Goal: Task Accomplishment & Management: Use online tool/utility

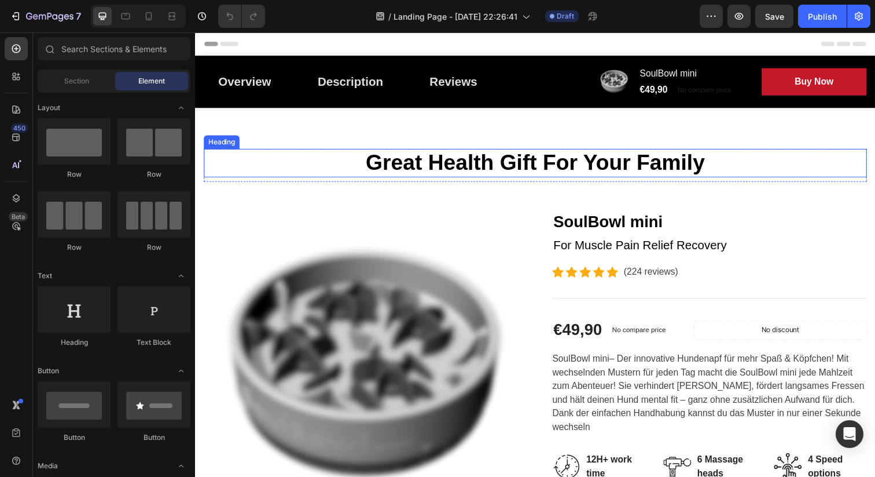
click at [465, 162] on p "Great Health Gift For Your Family" at bounding box center [542, 165] width 675 height 27
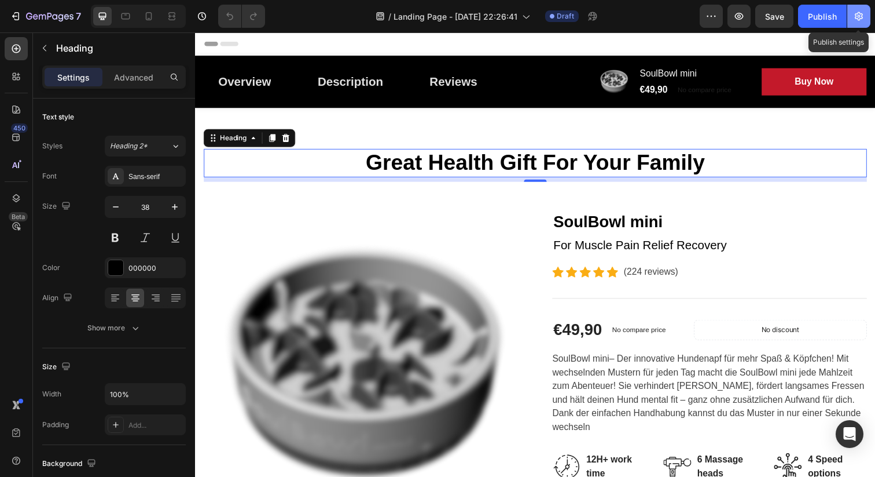
click at [855, 14] on icon "button" at bounding box center [859, 16] width 12 height 12
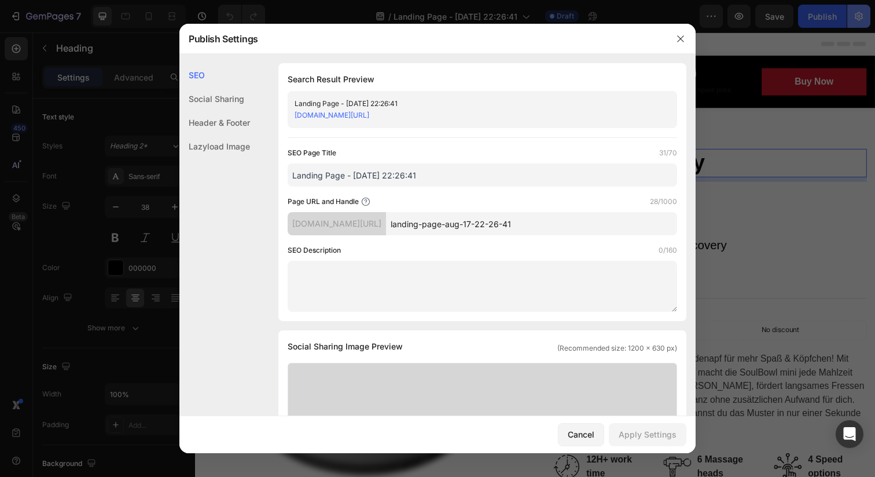
click at [855, 14] on div at bounding box center [437, 238] width 875 height 477
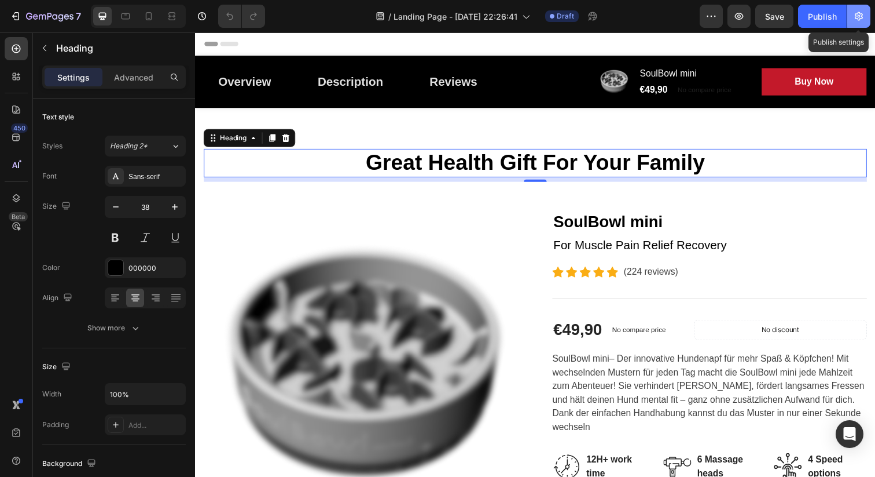
click at [855, 14] on icon "button" at bounding box center [859, 16] width 12 height 12
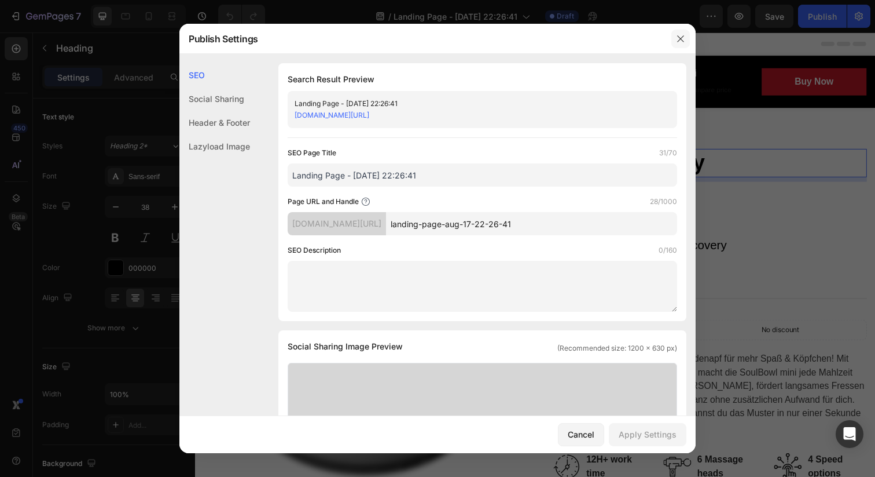
click at [680, 38] on icon "button" at bounding box center [680, 38] width 6 height 6
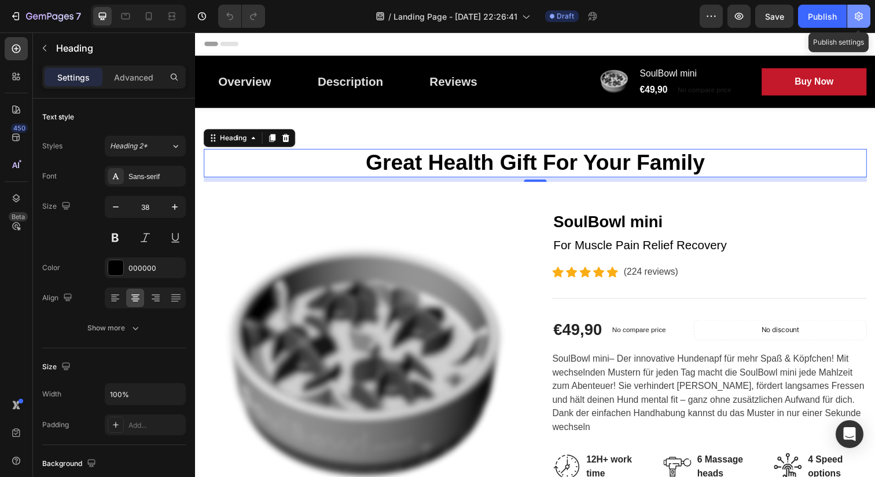
click at [860, 6] on button "button" at bounding box center [859, 16] width 23 height 23
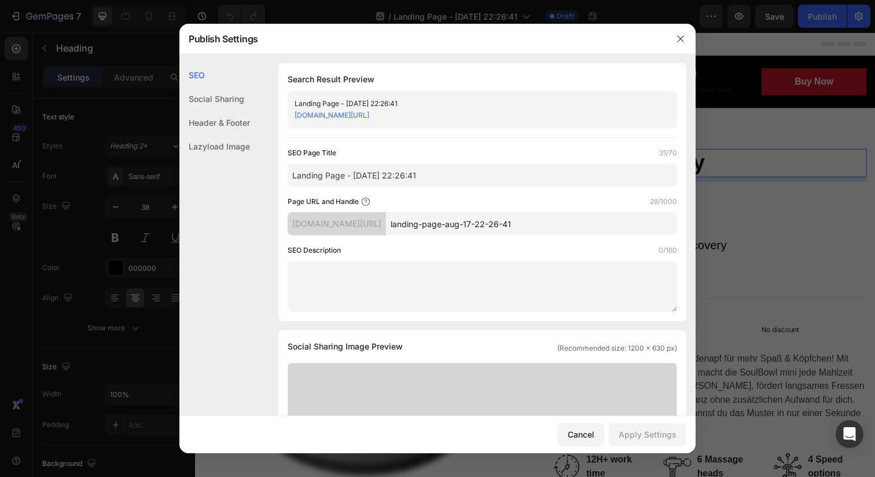
click at [220, 111] on div "Social Sharing" at bounding box center [214, 123] width 71 height 24
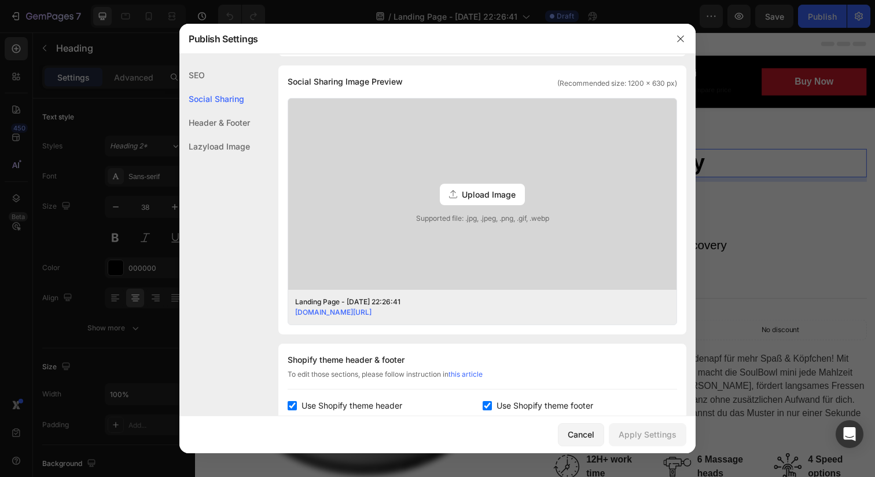
click at [217, 134] on div "Header & Footer" at bounding box center [214, 146] width 71 height 24
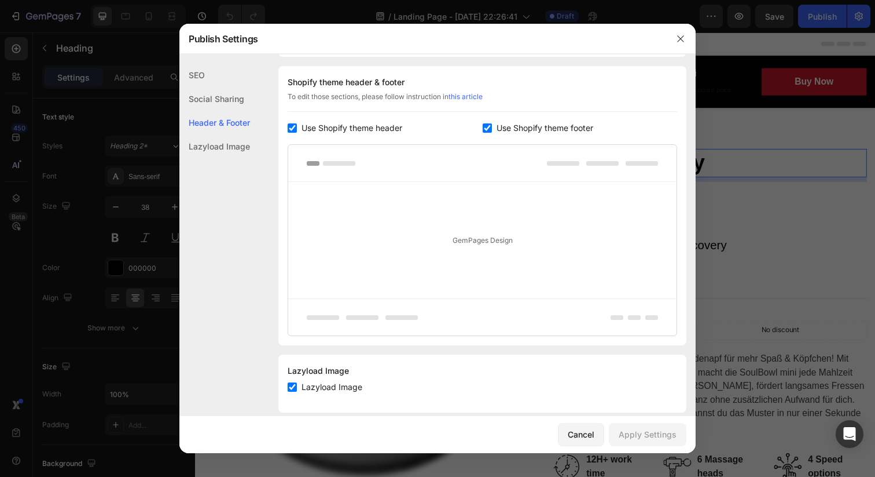
click at [219, 144] on div "Lazyload Image" at bounding box center [214, 146] width 71 height 24
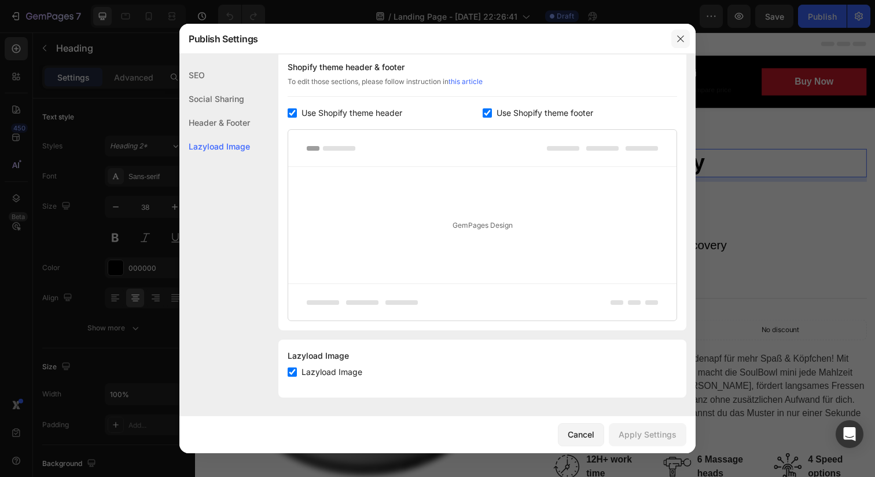
click at [678, 43] on button "button" at bounding box center [681, 39] width 19 height 19
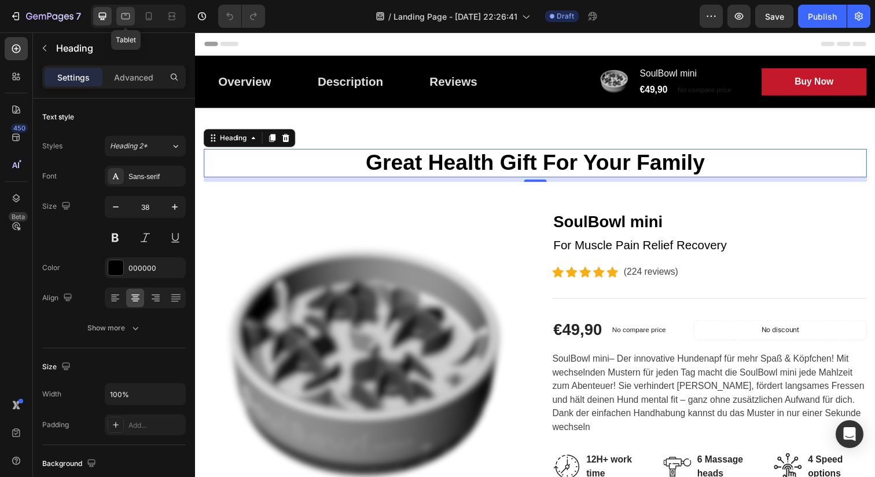
click at [124, 13] on icon at bounding box center [126, 16] width 9 height 6
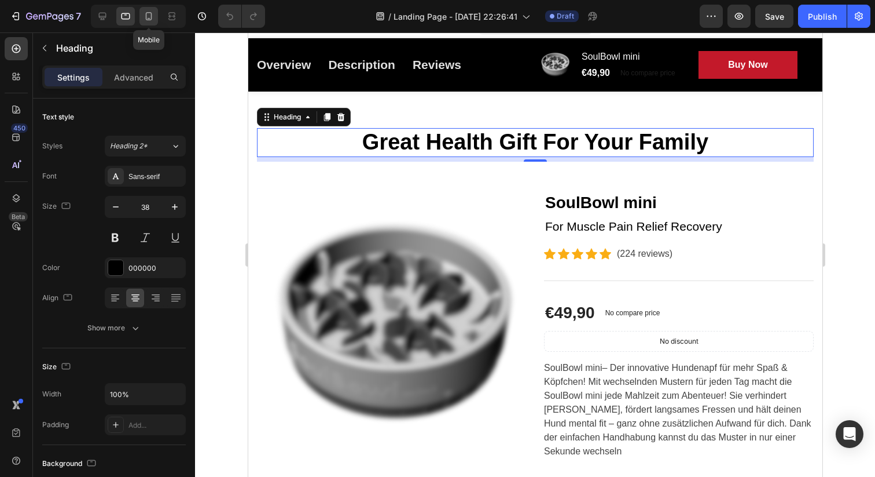
click at [147, 13] on icon at bounding box center [149, 16] width 12 height 12
type input "33"
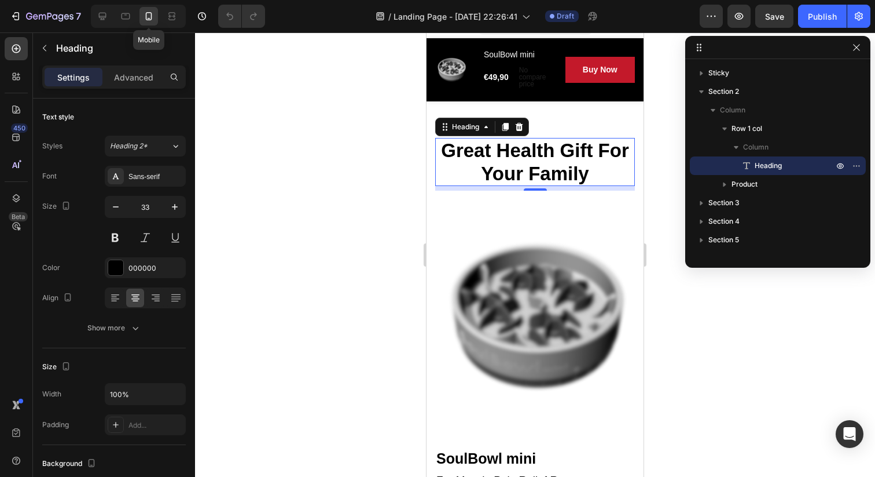
scroll to position [83, 0]
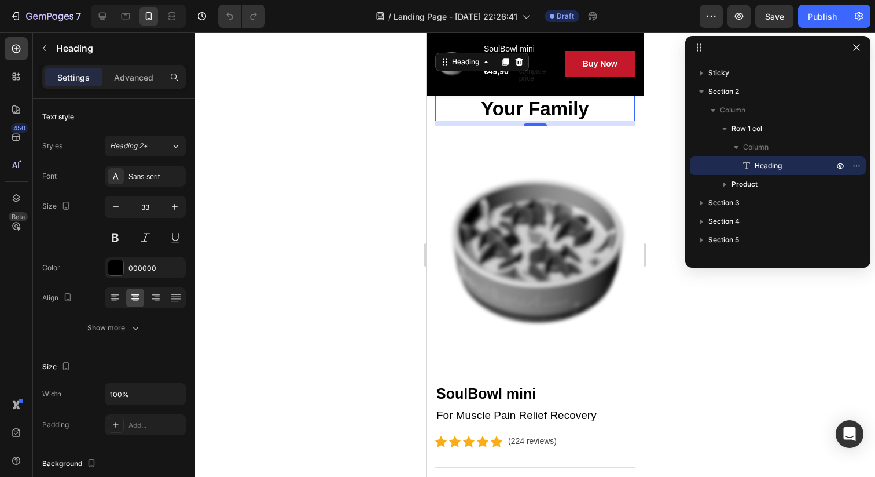
click at [368, 160] on div at bounding box center [535, 254] width 680 height 444
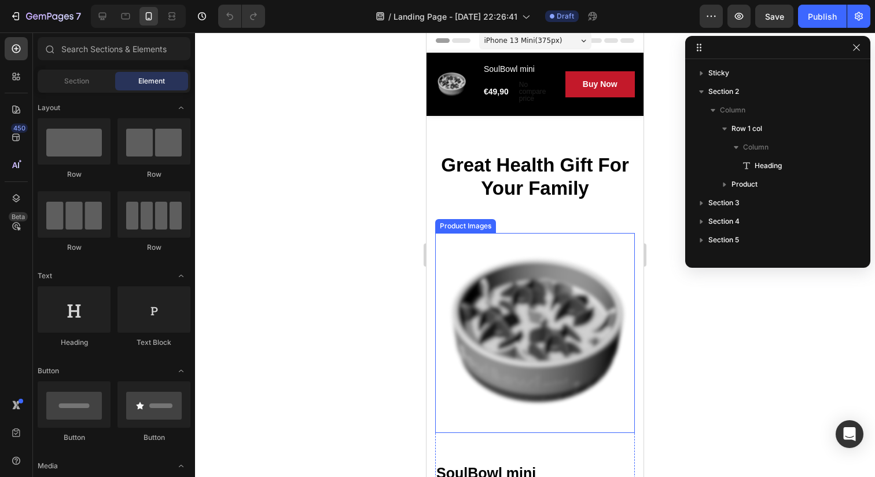
scroll to position [0, 0]
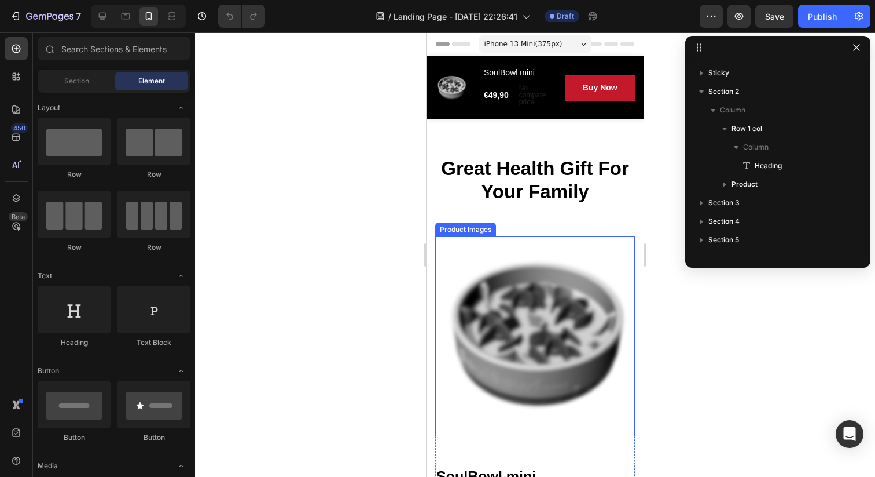
click at [552, 171] on p "Great Health Gift For Your Family" at bounding box center [535, 180] width 197 height 46
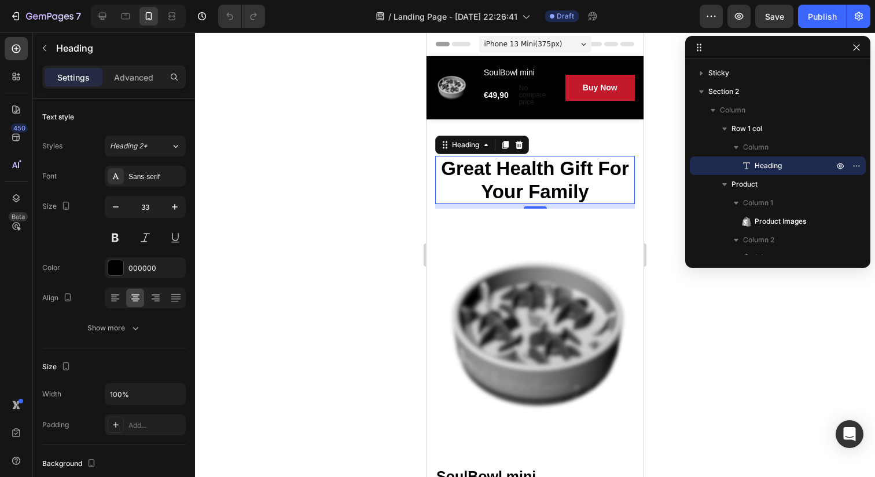
click at [552, 171] on p "Great Health Gift For Your Family" at bounding box center [535, 180] width 197 height 46
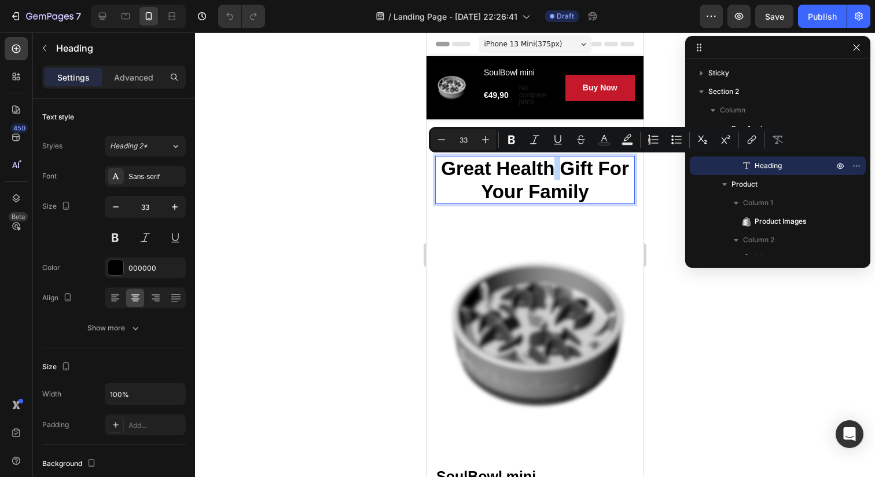
click at [557, 175] on p "Great Health Gift For Your Family" at bounding box center [535, 180] width 197 height 46
click at [594, 187] on p "Great Health Gift For Your Family" at bounding box center [535, 180] width 197 height 46
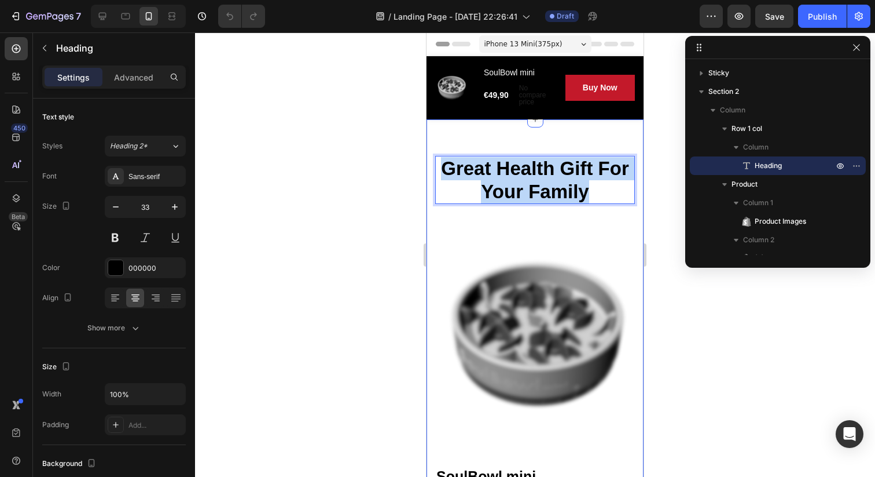
drag, startPoint x: 588, startPoint y: 187, endPoint x: 438, endPoint y: 151, distance: 154.8
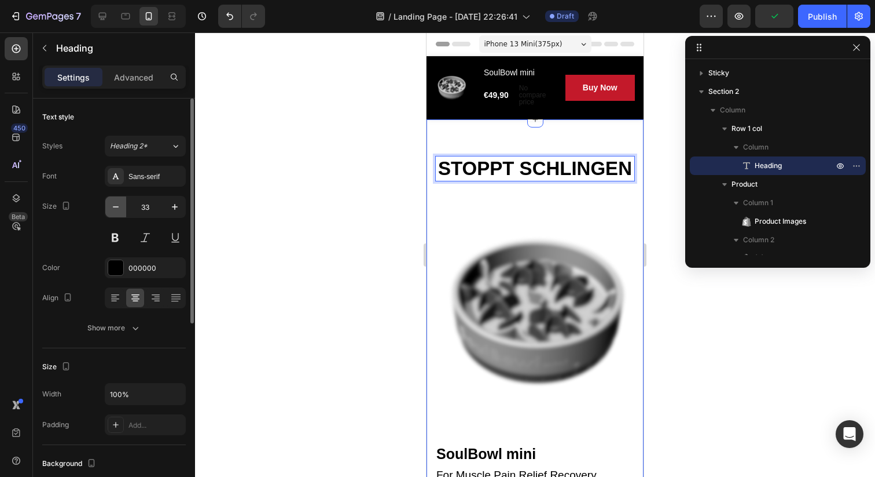
click at [110, 204] on icon "button" at bounding box center [116, 207] width 12 height 12
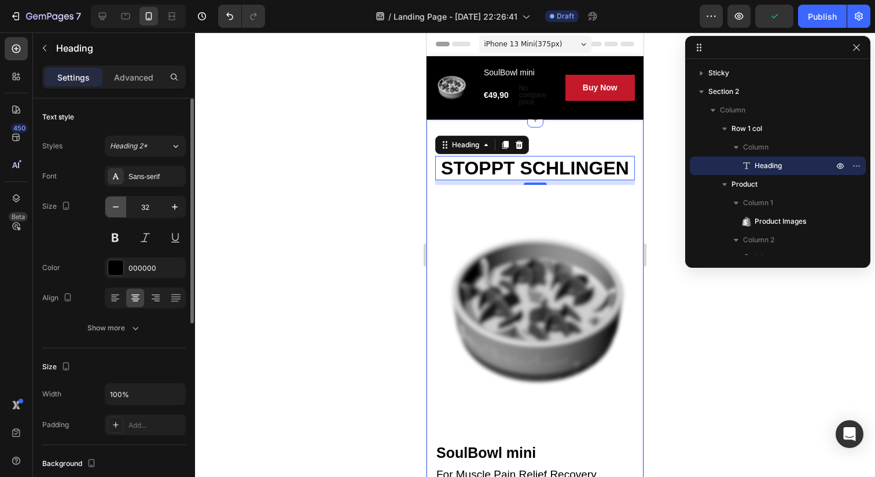
click at [110, 204] on icon "button" at bounding box center [116, 207] width 12 height 12
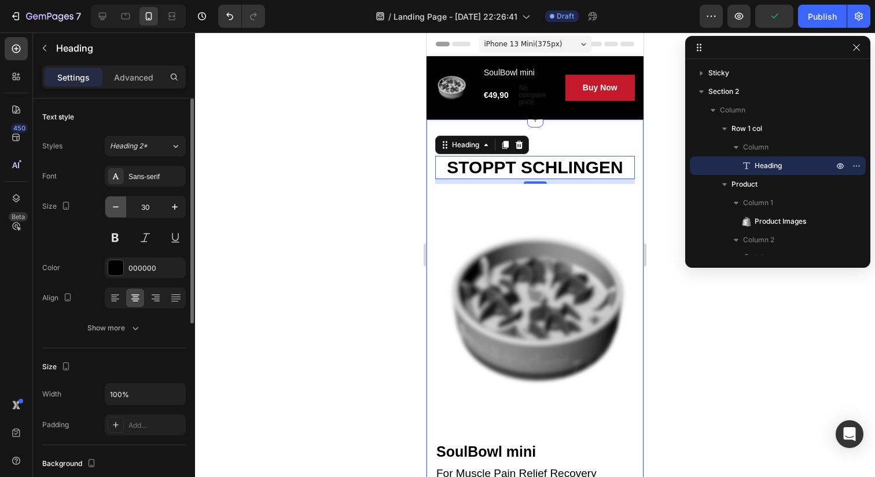
type input "29"
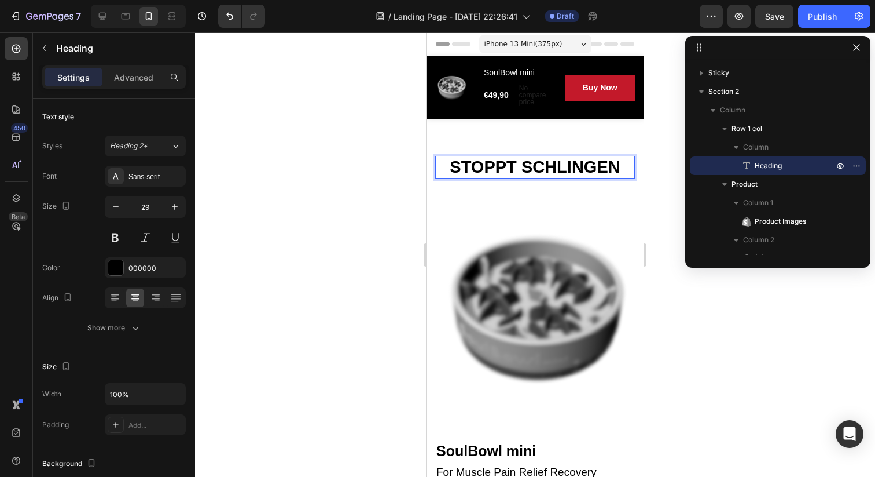
click at [618, 169] on p "STOPPT SCHLINGEN" at bounding box center [535, 167] width 197 height 20
drag, startPoint x: 375, startPoint y: 201, endPoint x: 50, endPoint y: 145, distance: 329.7
click at [375, 201] on div at bounding box center [535, 254] width 680 height 444
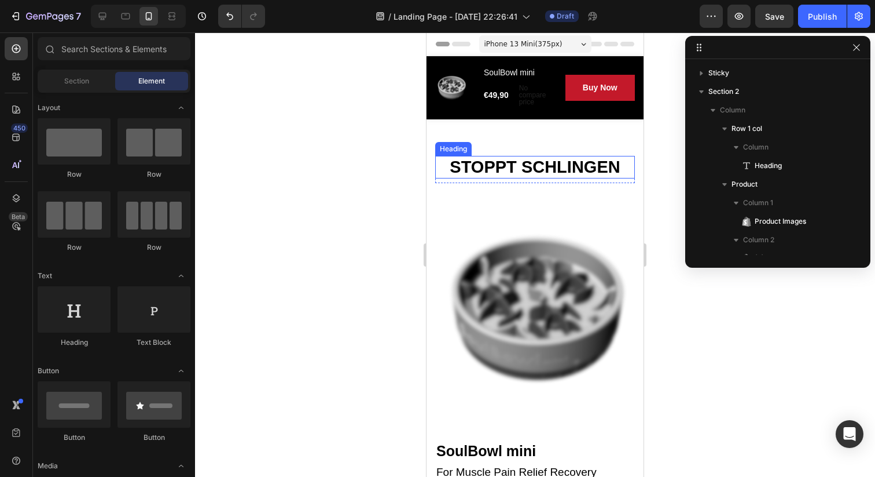
click at [493, 168] on p "STOPPT SCHLINGEN" at bounding box center [535, 167] width 197 height 20
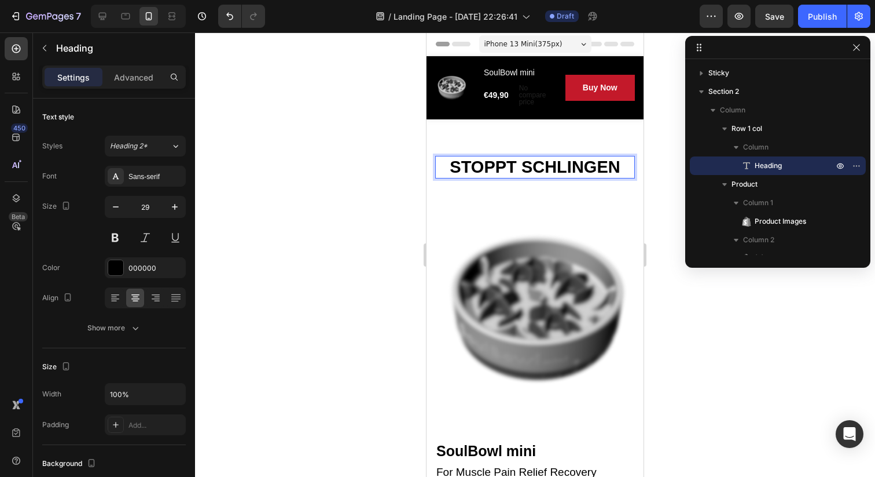
click at [555, 166] on p "STOPPT SCHLINGEN" at bounding box center [535, 167] width 197 height 20
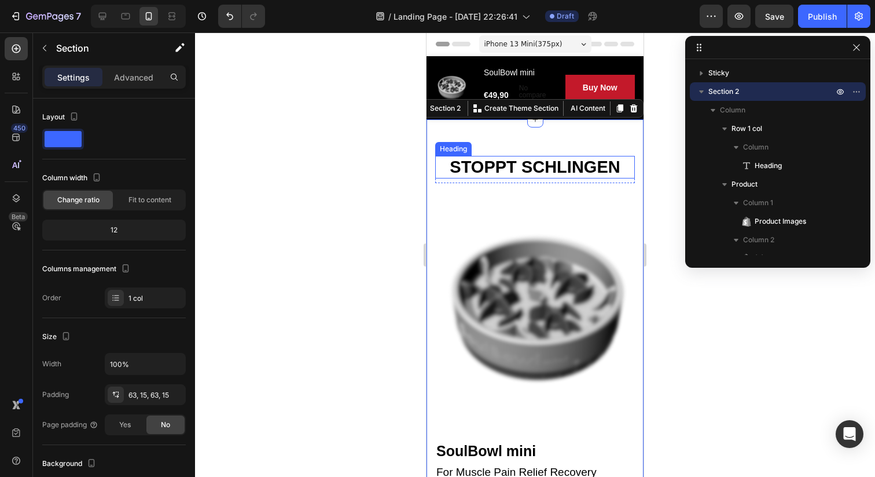
click at [620, 164] on p "STOPPT SCHLINGEN" at bounding box center [535, 167] width 197 height 20
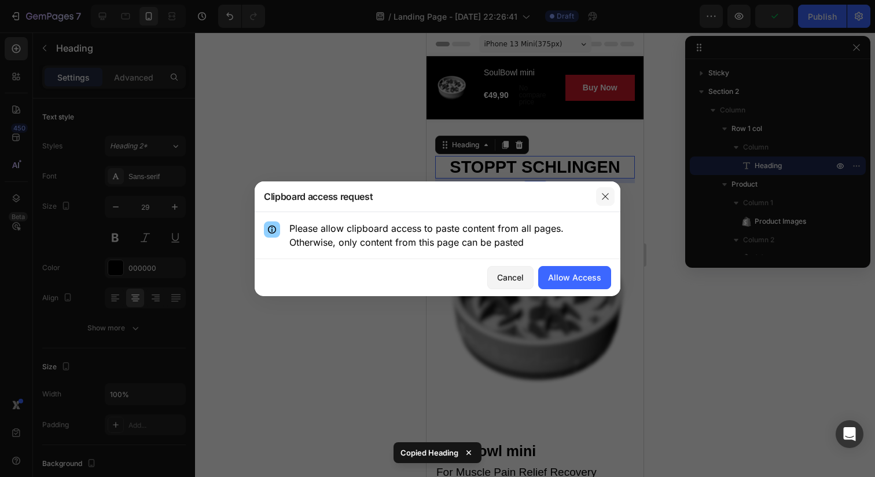
click at [610, 195] on icon "button" at bounding box center [605, 196] width 9 height 9
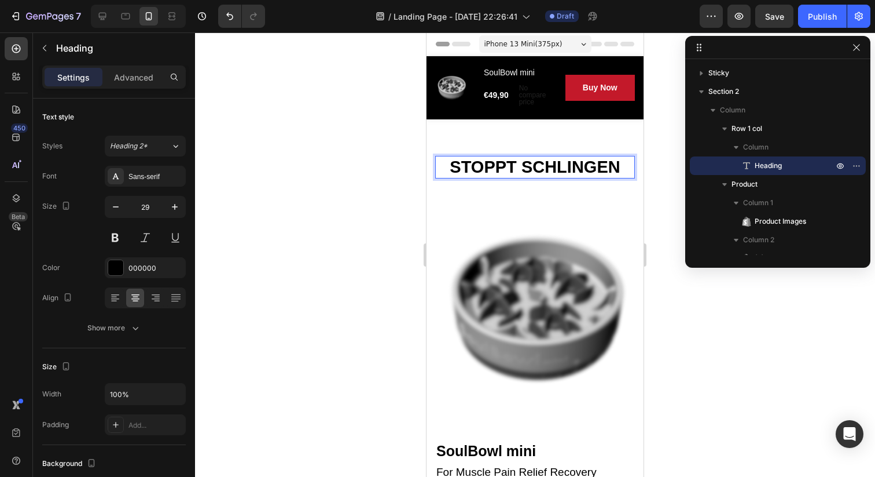
click at [621, 168] on p "STOPPT SCHLINGEN" at bounding box center [535, 167] width 197 height 20
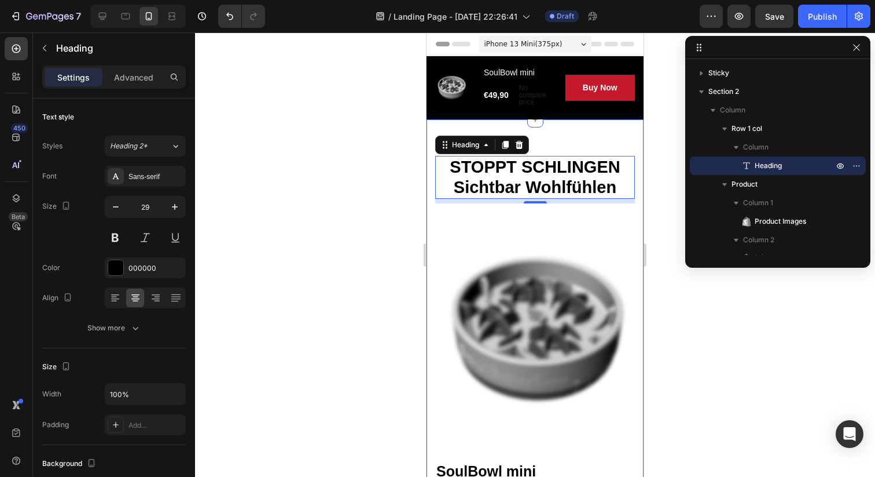
click at [361, 206] on div at bounding box center [535, 254] width 680 height 444
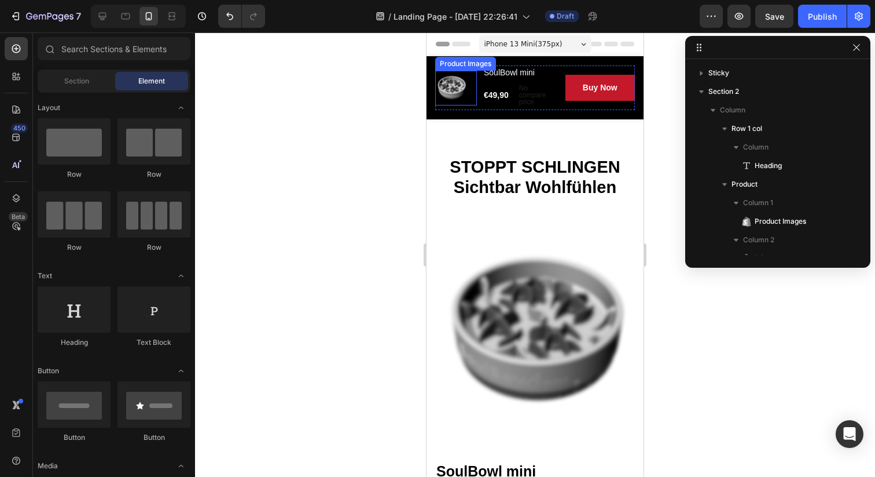
click at [449, 71] on div at bounding box center [456, 88] width 42 height 35
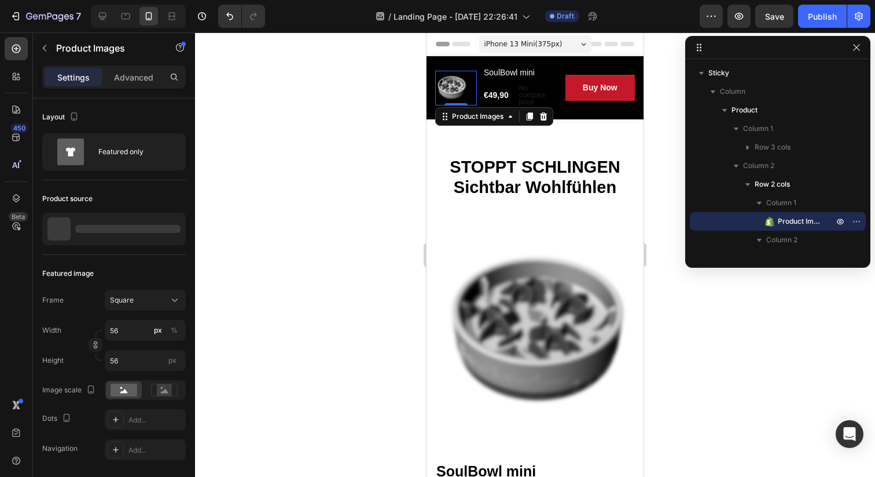
click at [464, 53] on div "Header" at bounding box center [535, 43] width 199 height 23
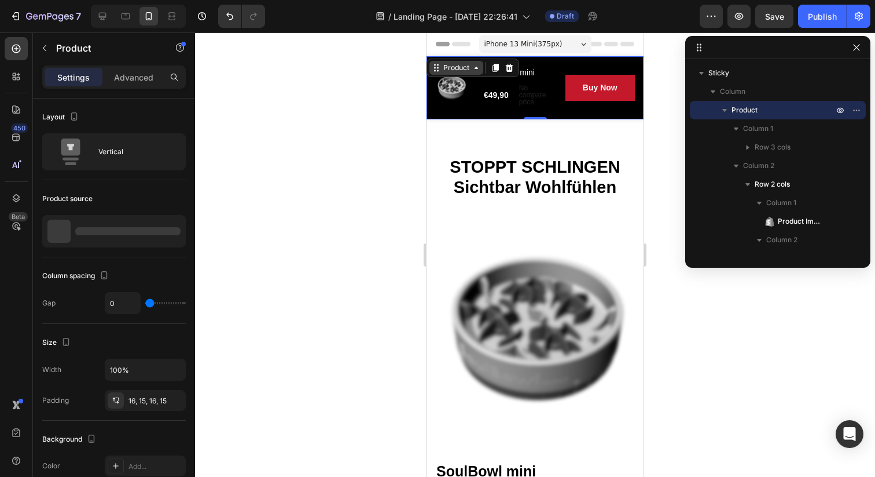
click at [458, 59] on div "Product" at bounding box center [473, 67] width 93 height 19
click at [569, 64] on div "Overview Button Description Button Reviews Button Row Product Images SoulBowl m…" at bounding box center [535, 87] width 217 height 63
click at [138, 73] on p "Advanced" at bounding box center [133, 77] width 39 height 12
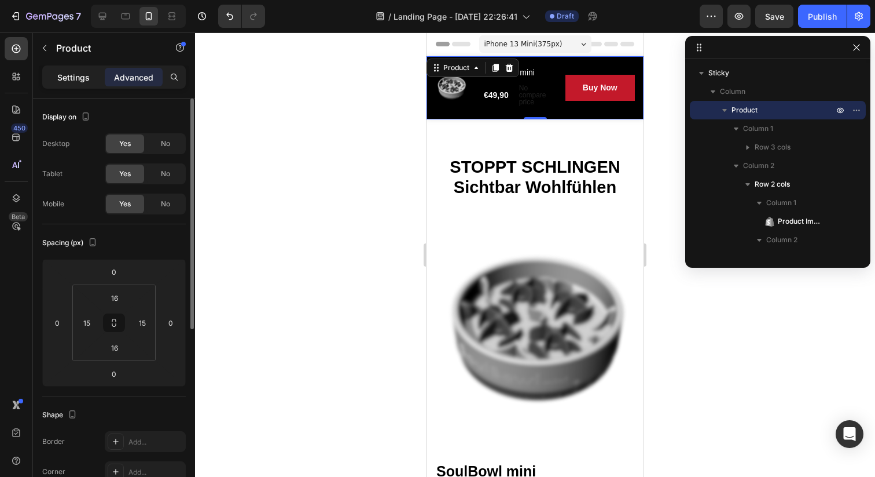
click at [76, 81] on p "Settings" at bounding box center [73, 77] width 32 height 12
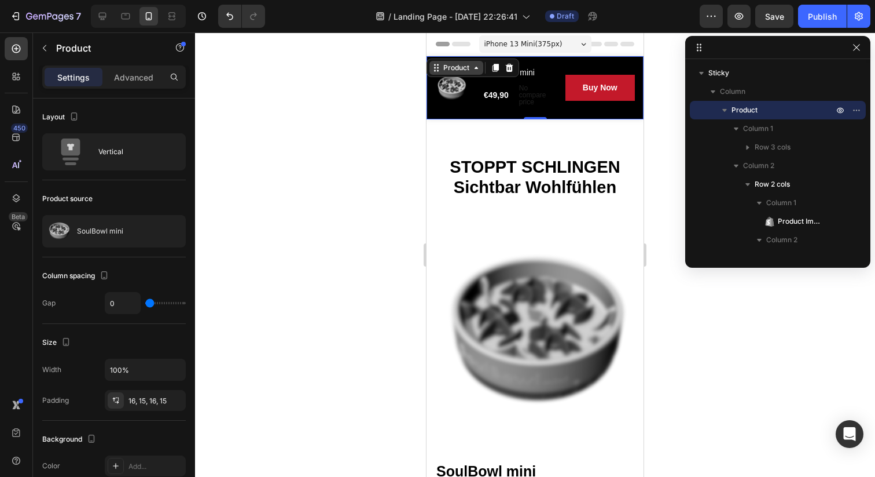
click at [477, 71] on icon at bounding box center [476, 67] width 9 height 9
click at [547, 98] on p "No compare price" at bounding box center [533, 95] width 29 height 21
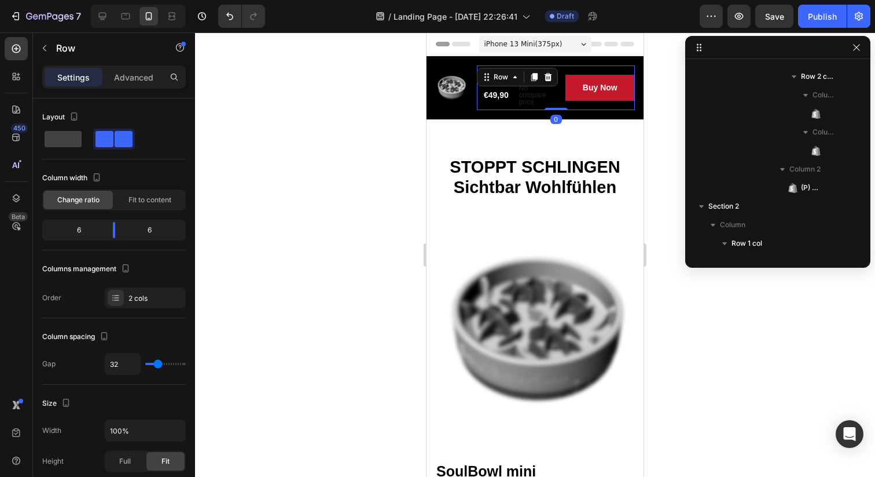
click at [566, 107] on div "Buy Now (P) Cart Button" at bounding box center [601, 87] width 70 height 45
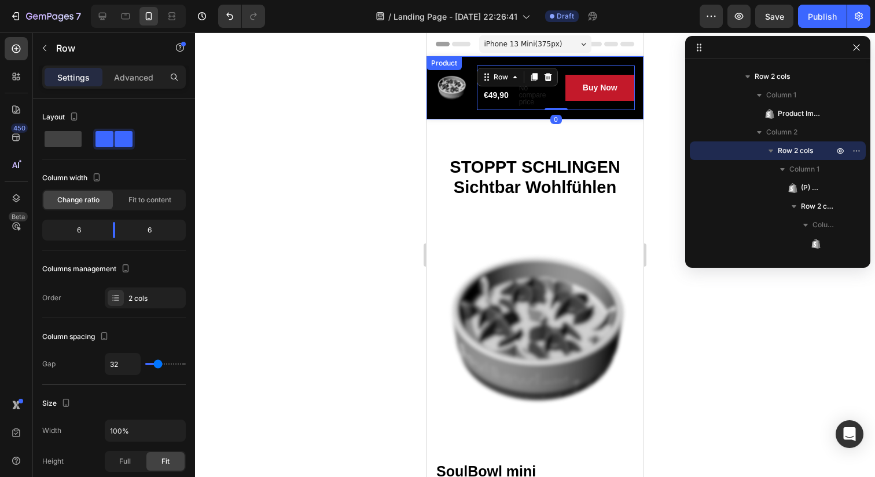
click at [439, 111] on div "Overview Button Description Button Reviews Button Row Product Images SoulBowl m…" at bounding box center [535, 87] width 217 height 63
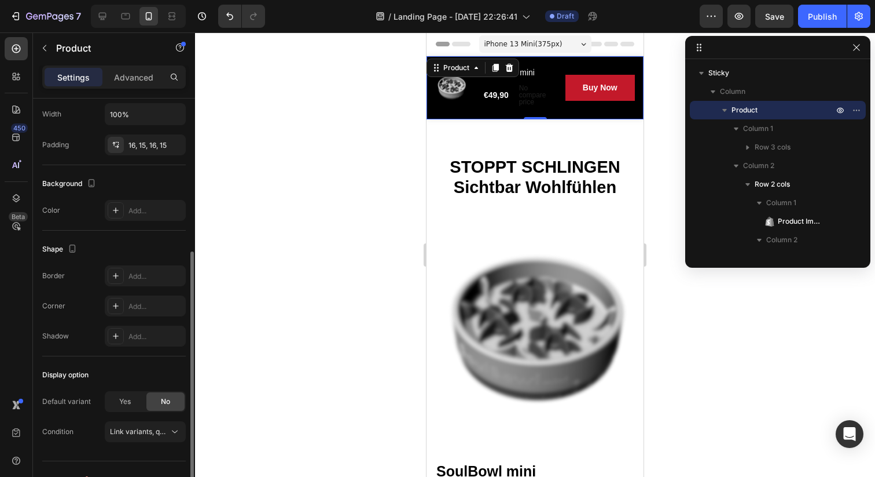
scroll to position [276, 0]
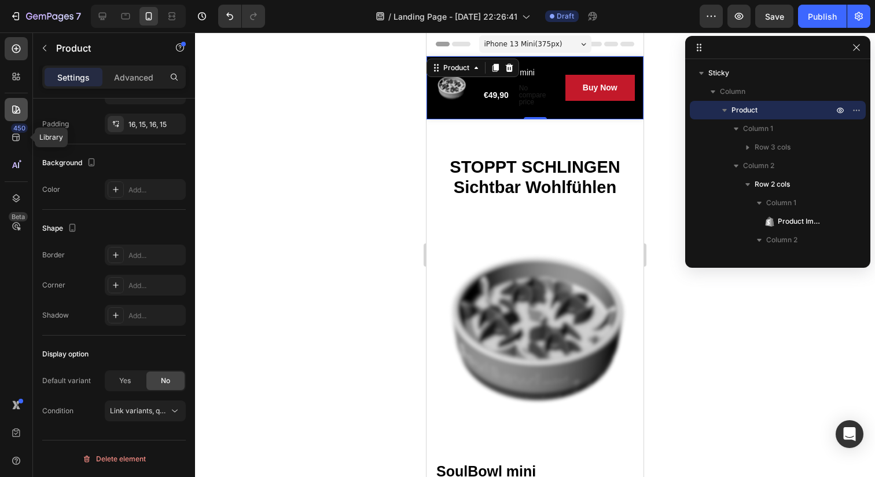
click at [18, 114] on icon at bounding box center [16, 110] width 12 height 12
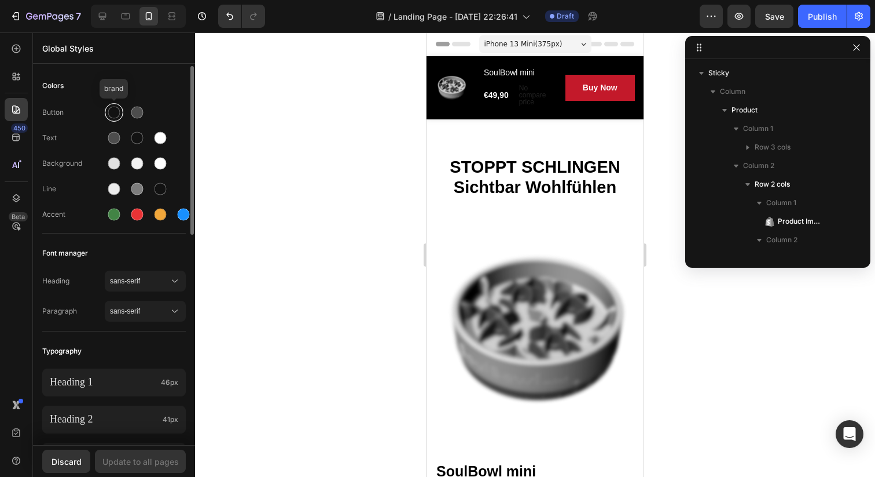
click at [110, 109] on div at bounding box center [114, 113] width 12 height 12
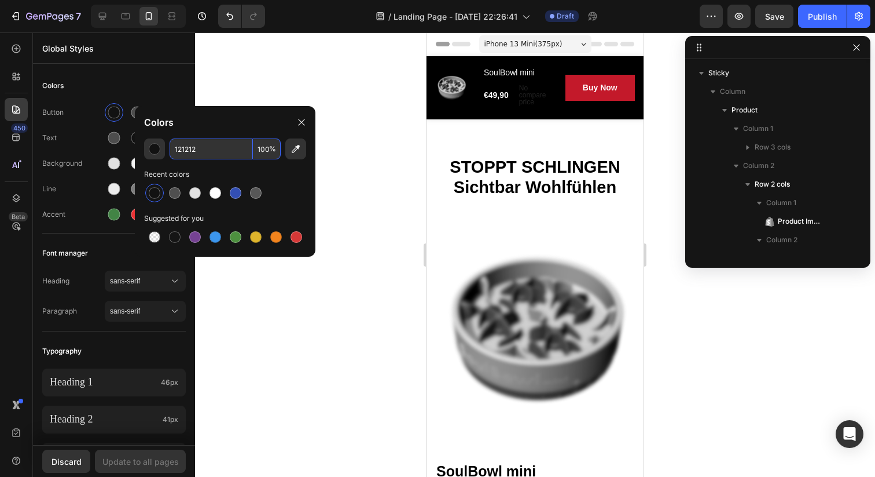
click at [238, 153] on input "121212" at bounding box center [211, 148] width 83 height 21
paste input "93BF9A"
type input "93BF9A"
click at [230, 117] on div "Colors" at bounding box center [225, 122] width 181 height 32
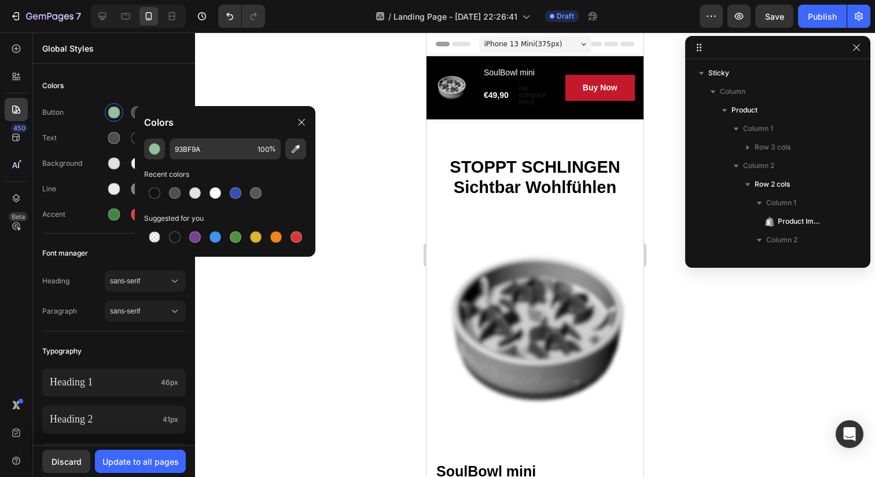
click at [244, 89] on div at bounding box center [535, 254] width 680 height 444
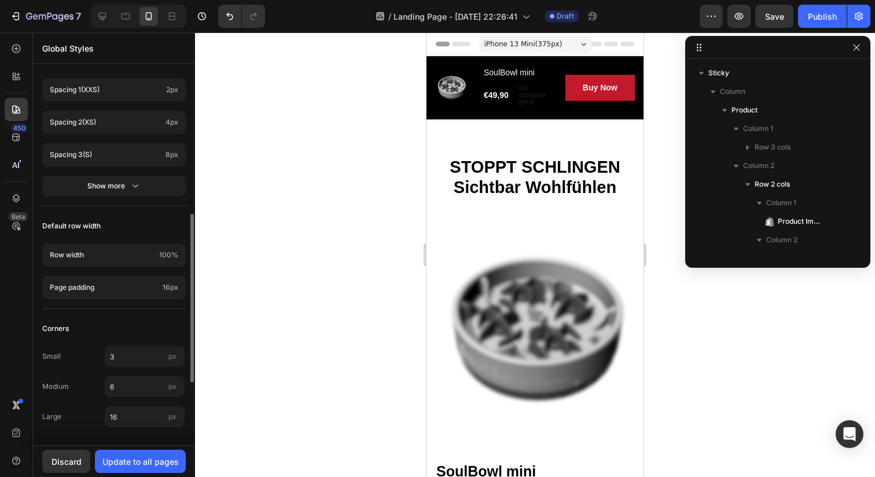
scroll to position [0, 0]
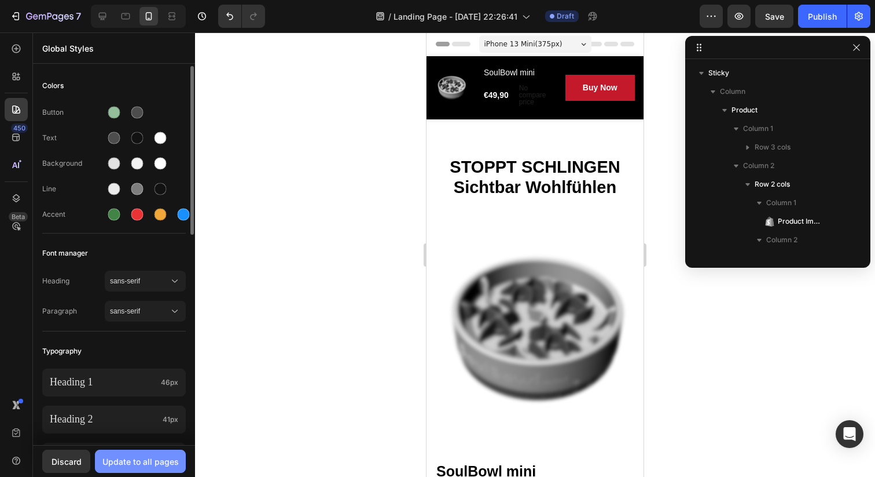
click at [122, 468] on button "Update to all pages" at bounding box center [140, 460] width 91 height 23
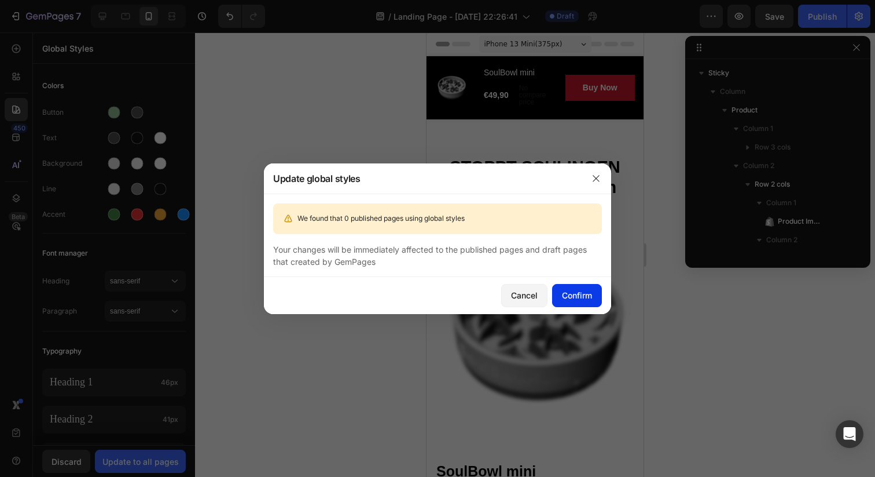
click at [582, 293] on div "Confirm" at bounding box center [577, 295] width 30 height 12
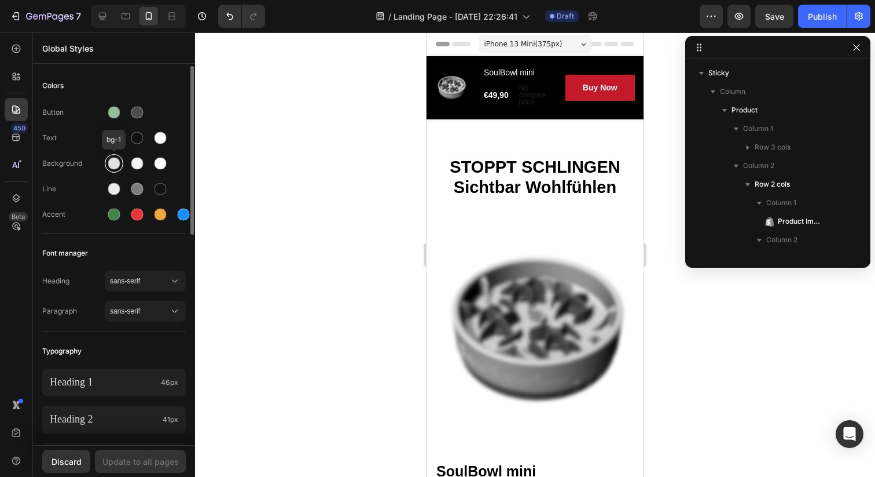
click at [112, 164] on div at bounding box center [114, 163] width 12 height 12
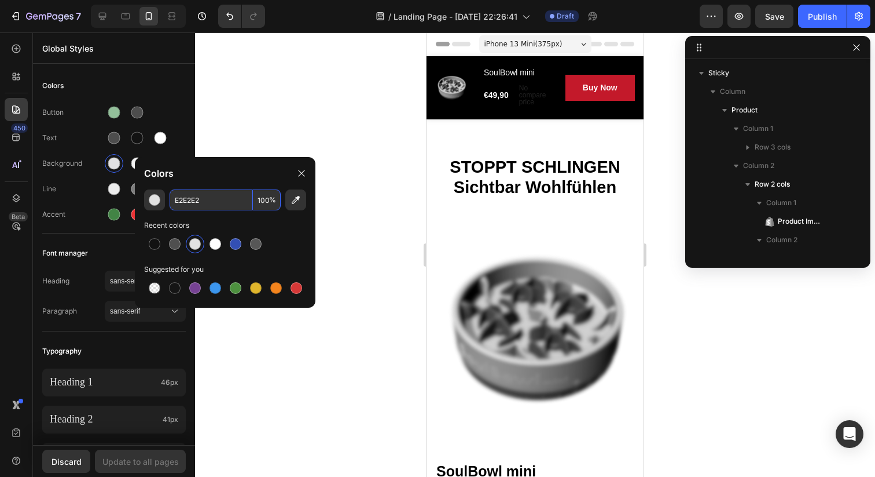
click at [214, 206] on input "E2E2E2" at bounding box center [211, 199] width 83 height 21
paste input "93BF9A"
type input "93BF9A"
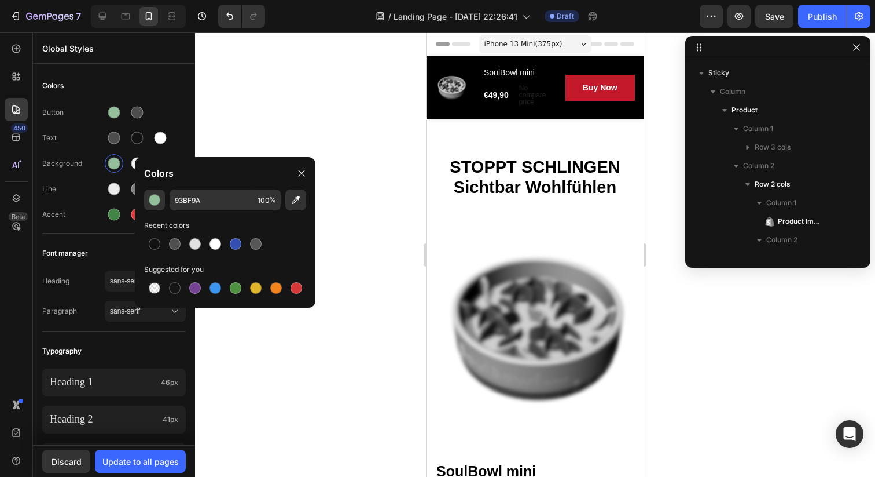
click at [262, 116] on div at bounding box center [535, 254] width 680 height 444
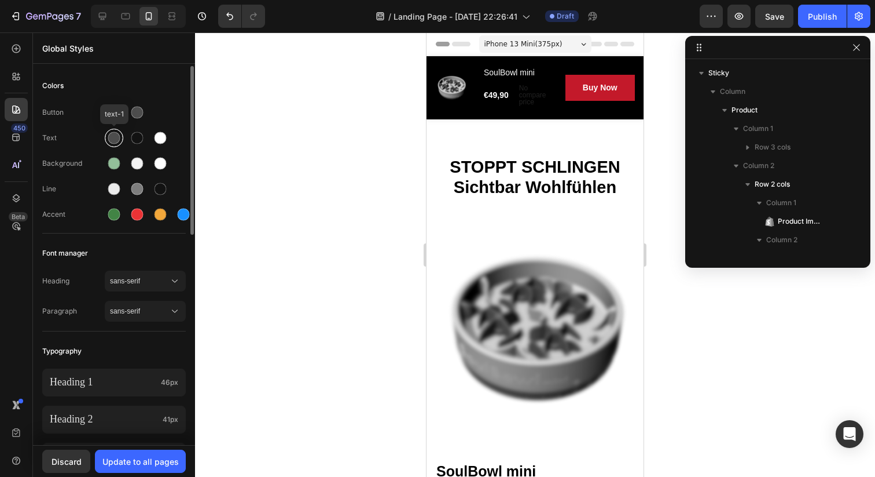
click at [116, 138] on div at bounding box center [114, 138] width 12 height 12
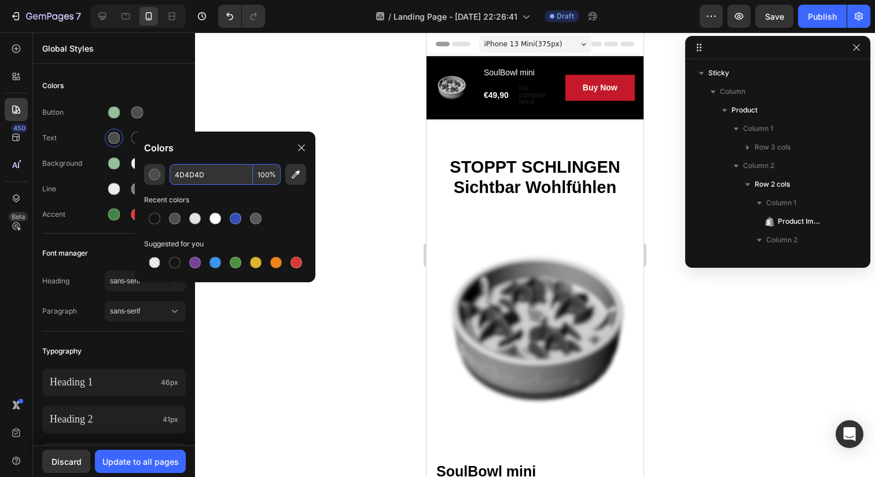
click at [206, 175] on input "4D4D4D" at bounding box center [211, 174] width 83 height 21
paste input "93BF9A"
type input "93BF9A"
click at [298, 101] on div at bounding box center [535, 254] width 680 height 444
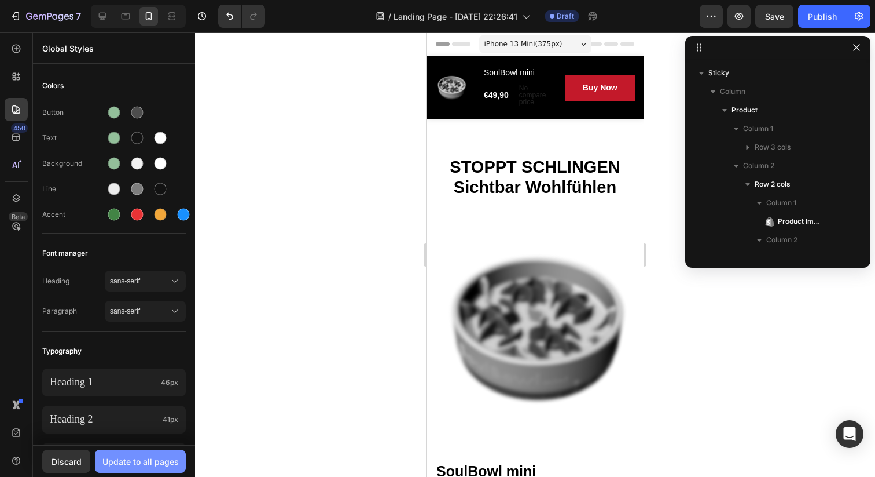
click at [162, 461] on div "Update to all pages" at bounding box center [140, 461] width 76 height 12
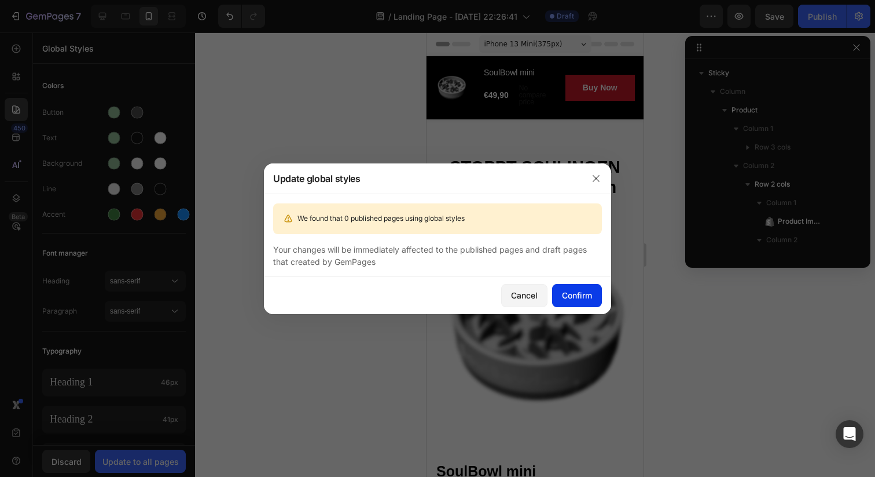
click at [580, 295] on div "Confirm" at bounding box center [577, 295] width 30 height 12
